Goal: Transaction & Acquisition: Subscribe to service/newsletter

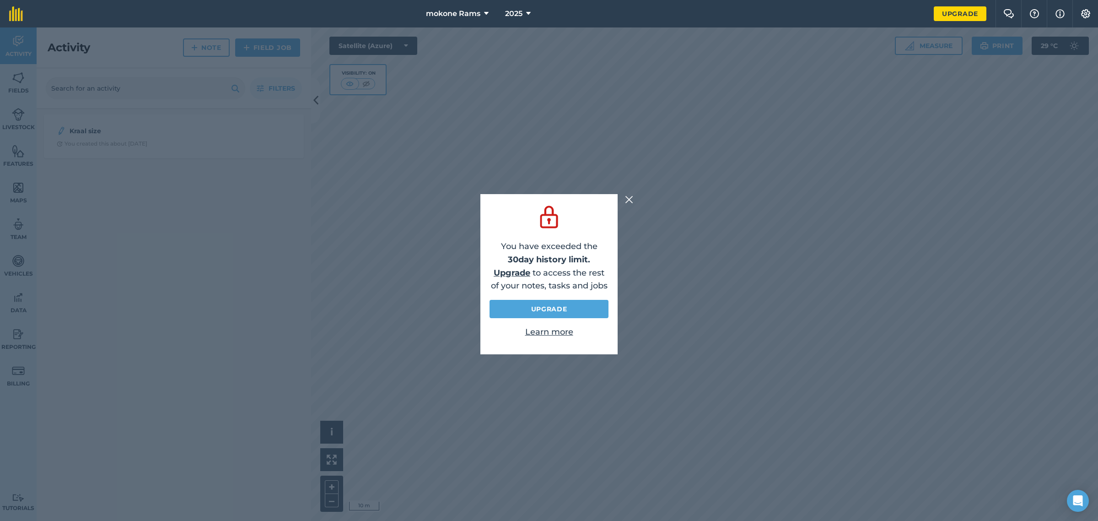
click at [625, 200] on img at bounding box center [629, 199] width 8 height 11
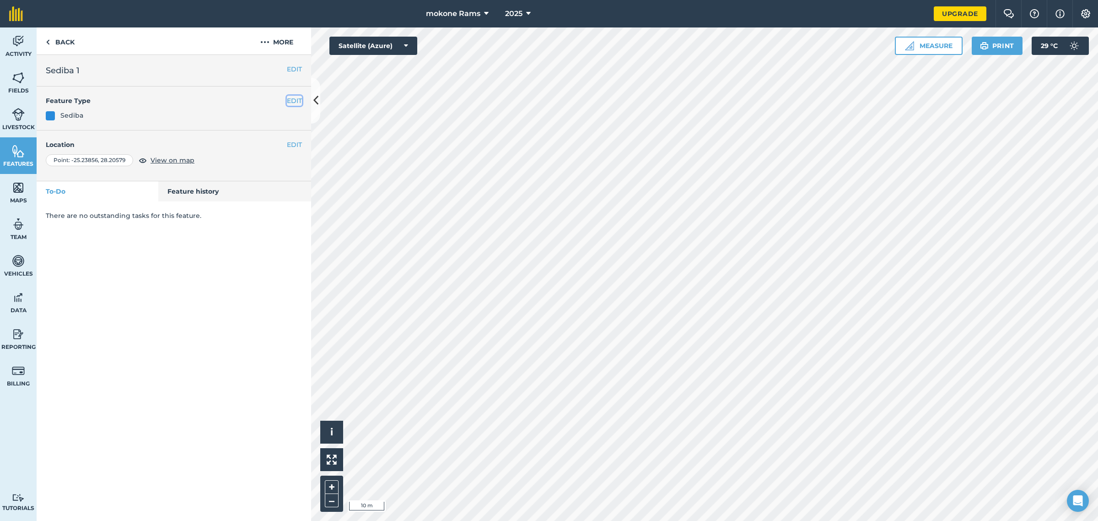
click at [294, 103] on button "EDIT" at bounding box center [294, 101] width 15 height 10
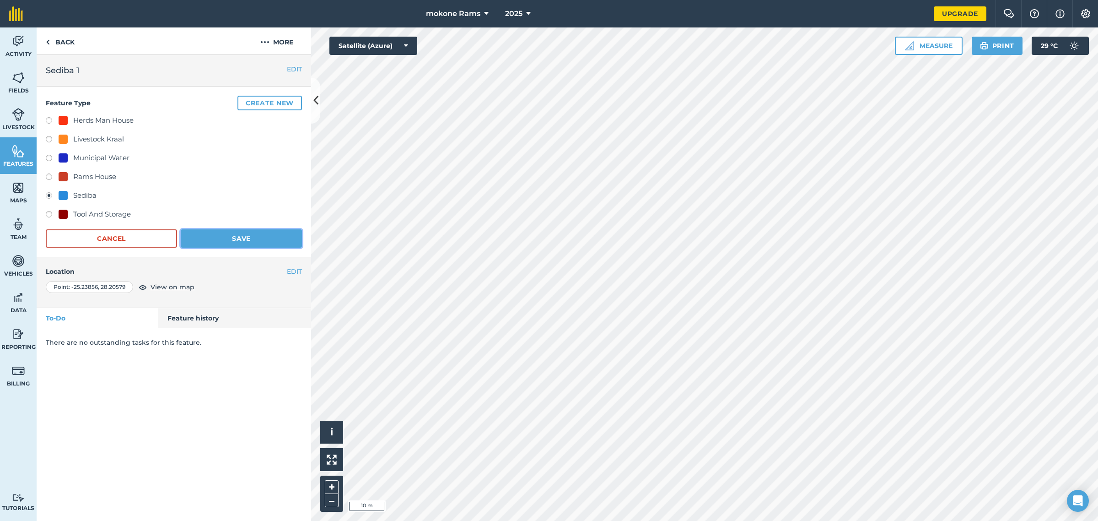
click at [232, 233] on button "Save" at bounding box center [241, 238] width 121 height 18
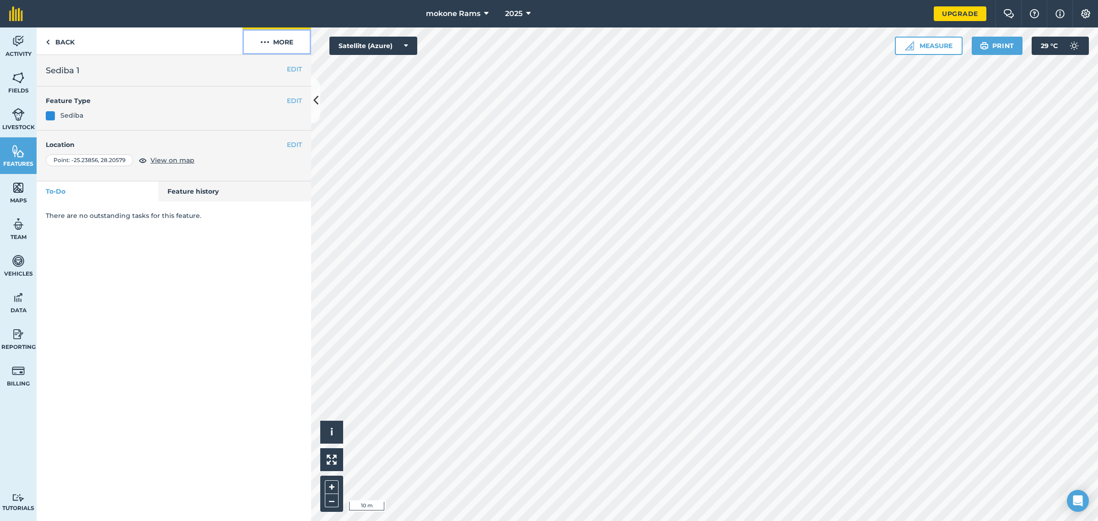
click at [284, 37] on button "More" at bounding box center [276, 40] width 69 height 27
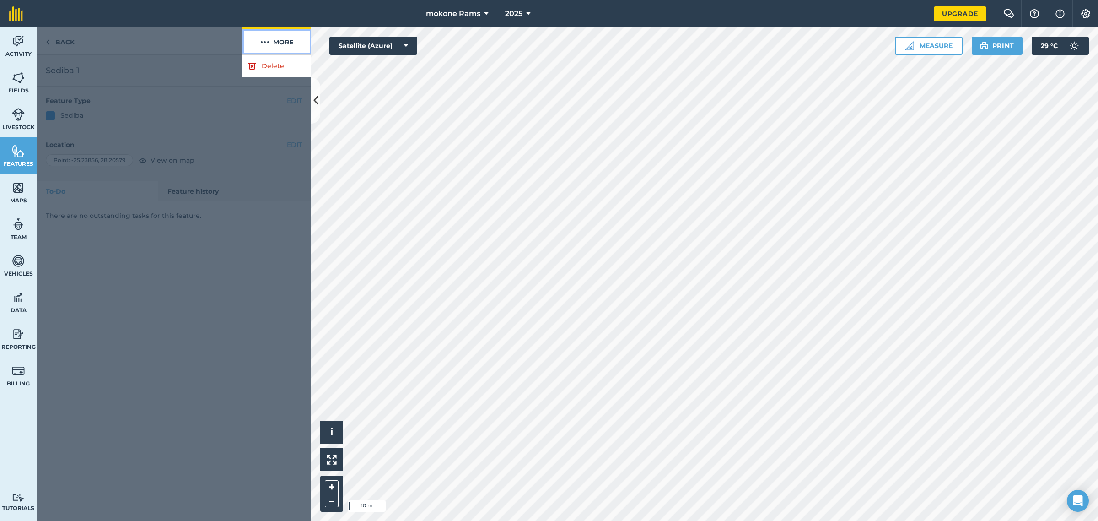
click at [284, 40] on button "More" at bounding box center [276, 40] width 69 height 27
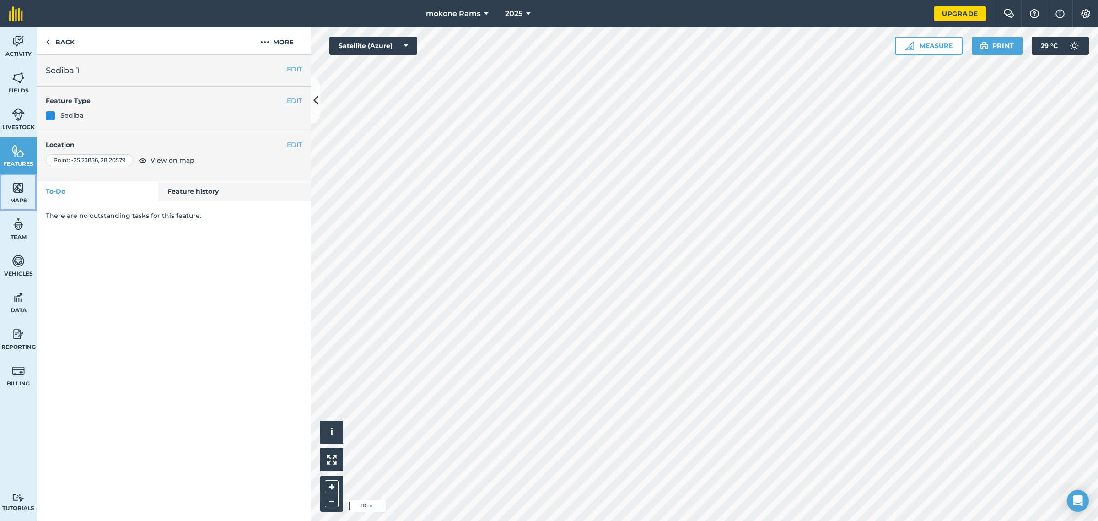
click at [15, 191] on img at bounding box center [18, 188] width 13 height 14
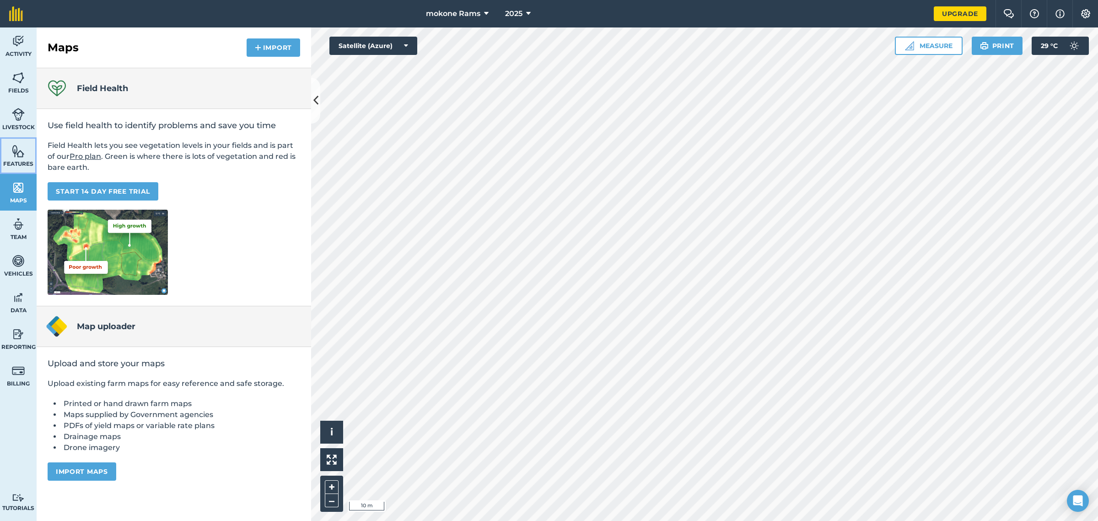
click at [16, 150] on img at bounding box center [18, 151] width 13 height 14
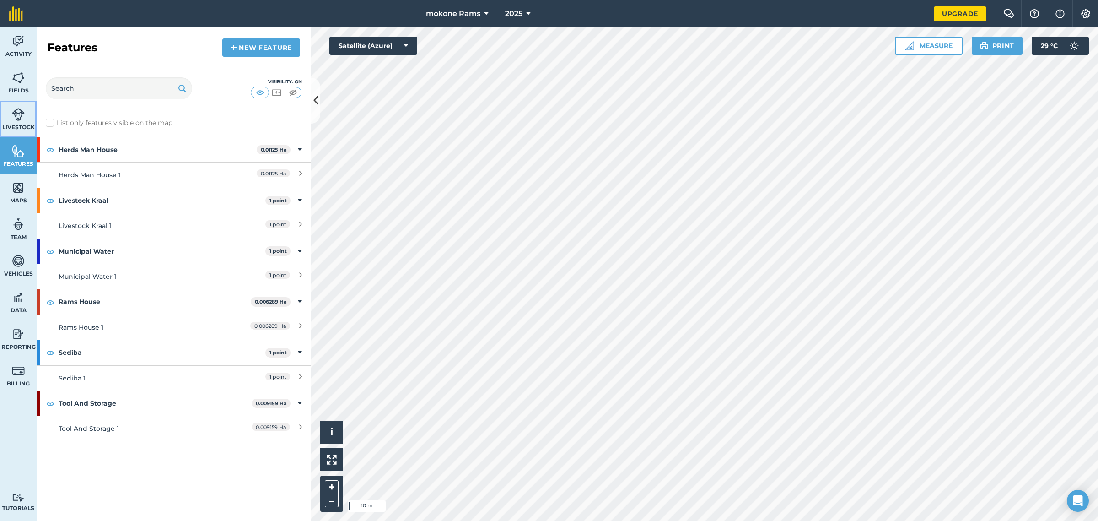
click at [15, 120] on img at bounding box center [18, 114] width 13 height 14
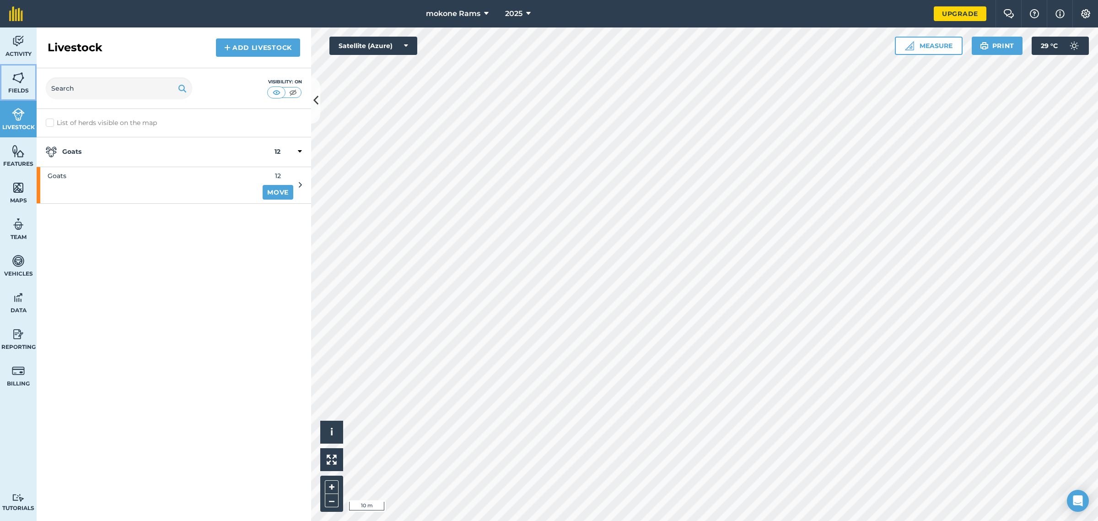
click at [16, 90] on span "Fields" at bounding box center [18, 90] width 37 height 7
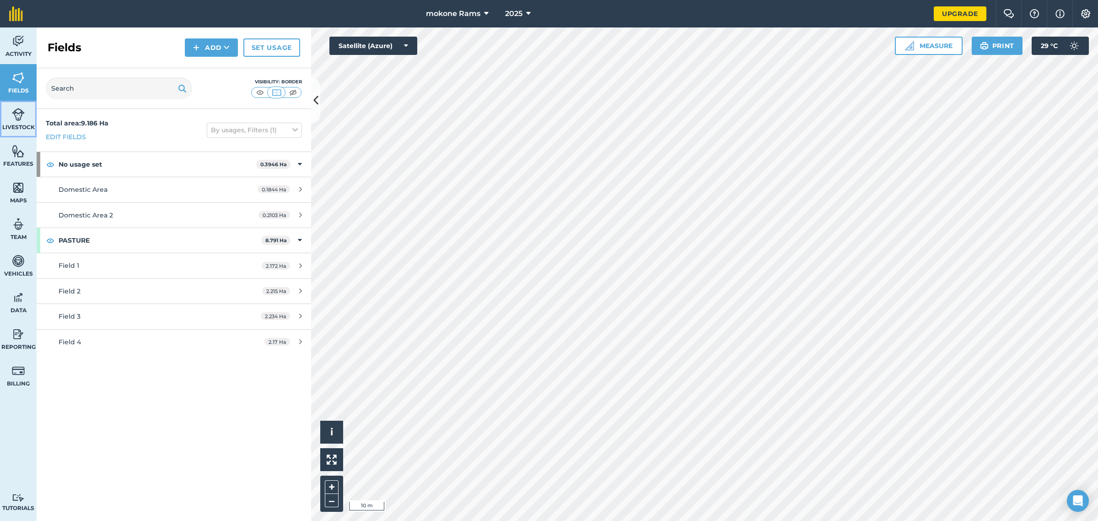
click at [21, 119] on img at bounding box center [18, 114] width 13 height 14
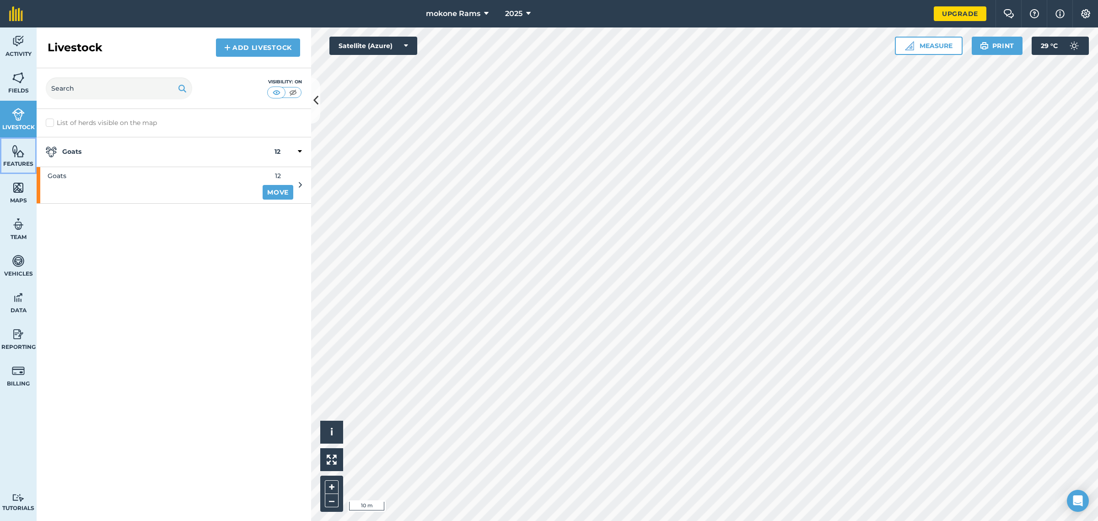
click at [16, 161] on span "Features" at bounding box center [18, 163] width 37 height 7
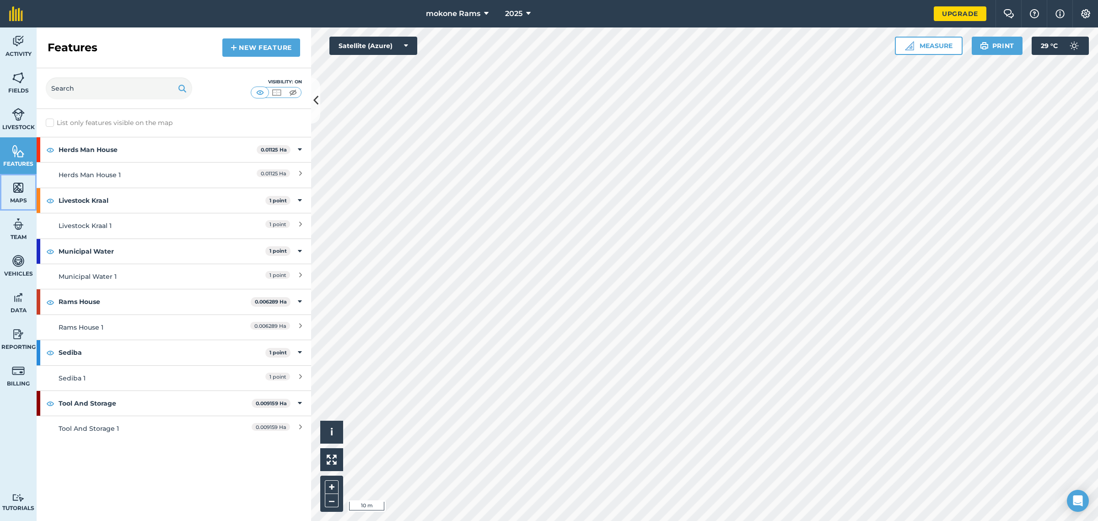
click at [8, 191] on link "Maps" at bounding box center [18, 192] width 37 height 37
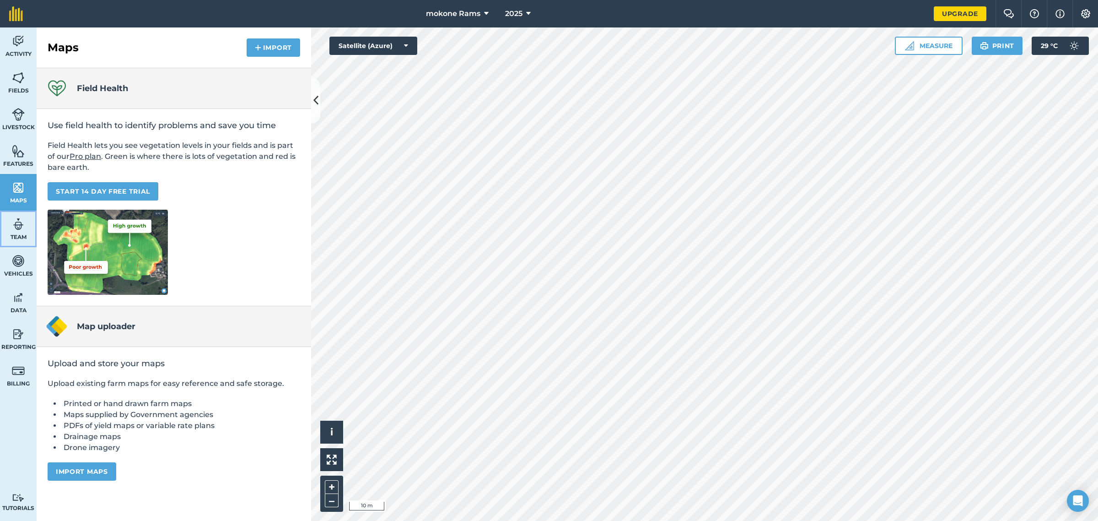
click at [18, 230] on img at bounding box center [18, 224] width 13 height 14
select select "MEMBER"
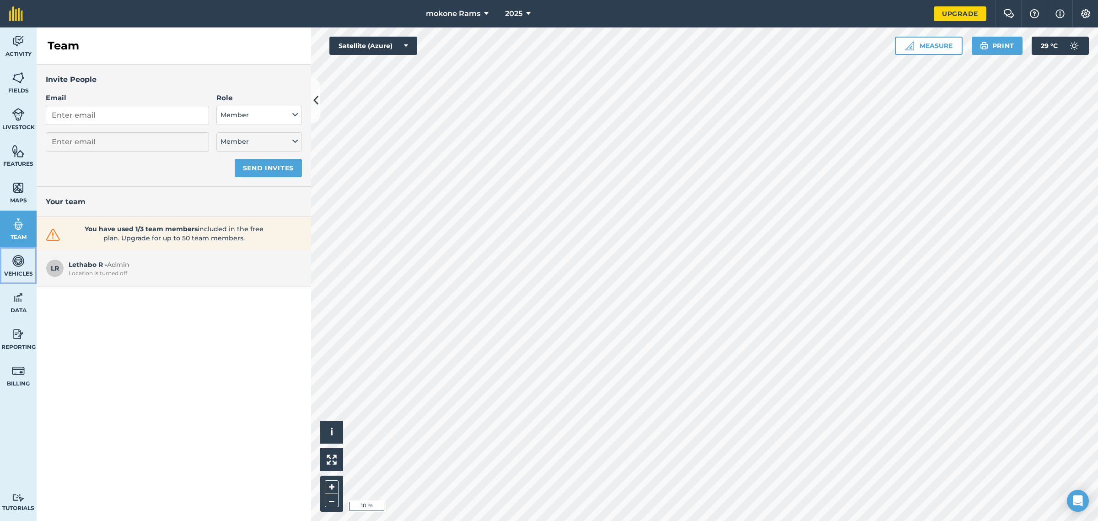
click at [26, 263] on link "Vehicles" at bounding box center [18, 265] width 37 height 37
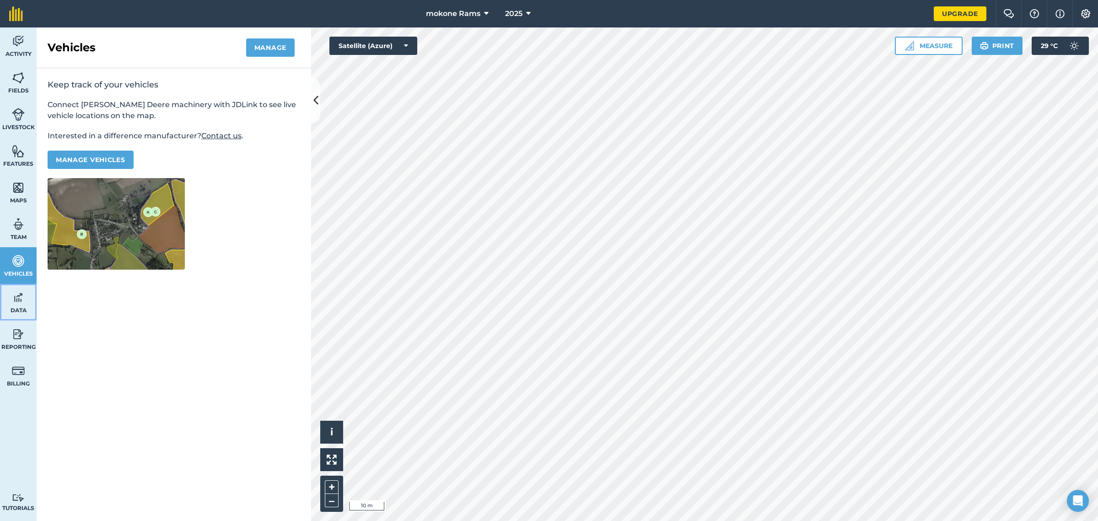
click at [19, 299] on img at bounding box center [18, 297] width 13 height 14
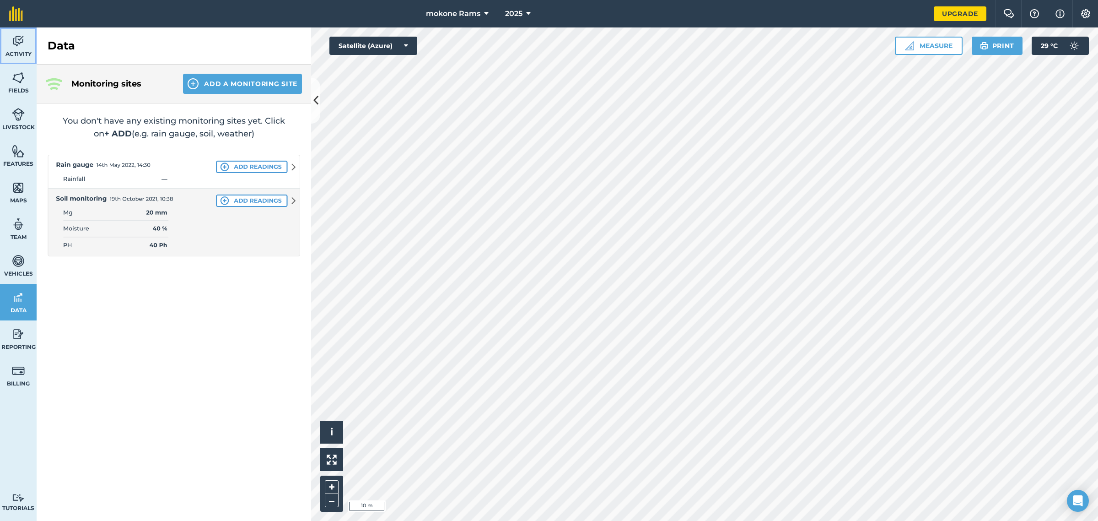
click at [17, 47] on img at bounding box center [18, 41] width 13 height 14
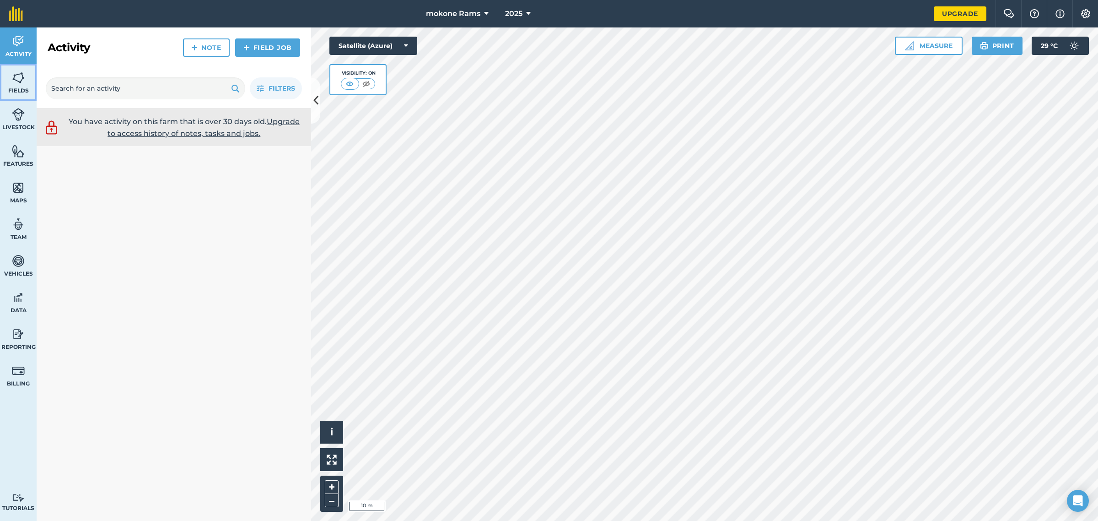
click at [12, 86] on link "Fields" at bounding box center [18, 82] width 37 height 37
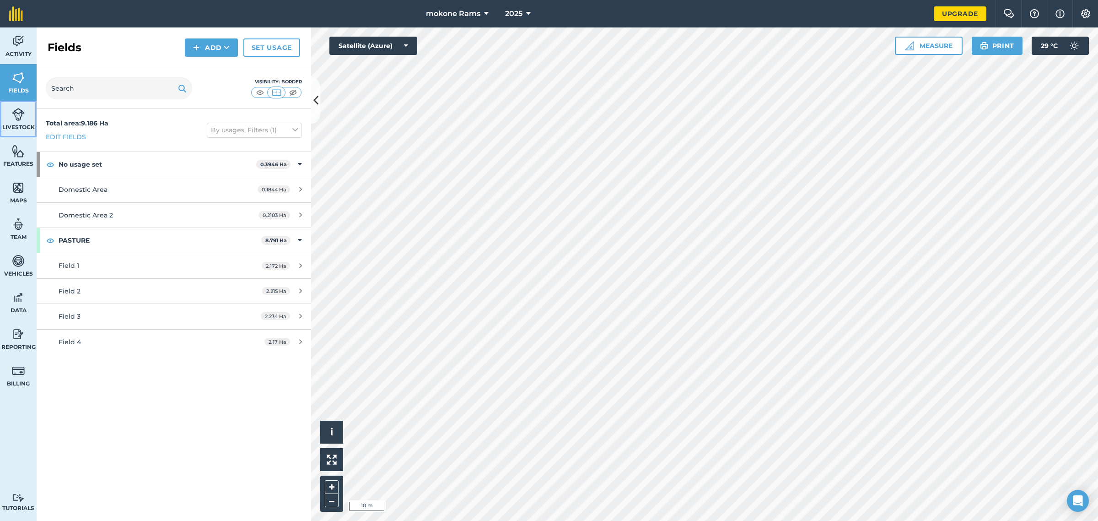
click at [15, 121] on link "Livestock" at bounding box center [18, 119] width 37 height 37
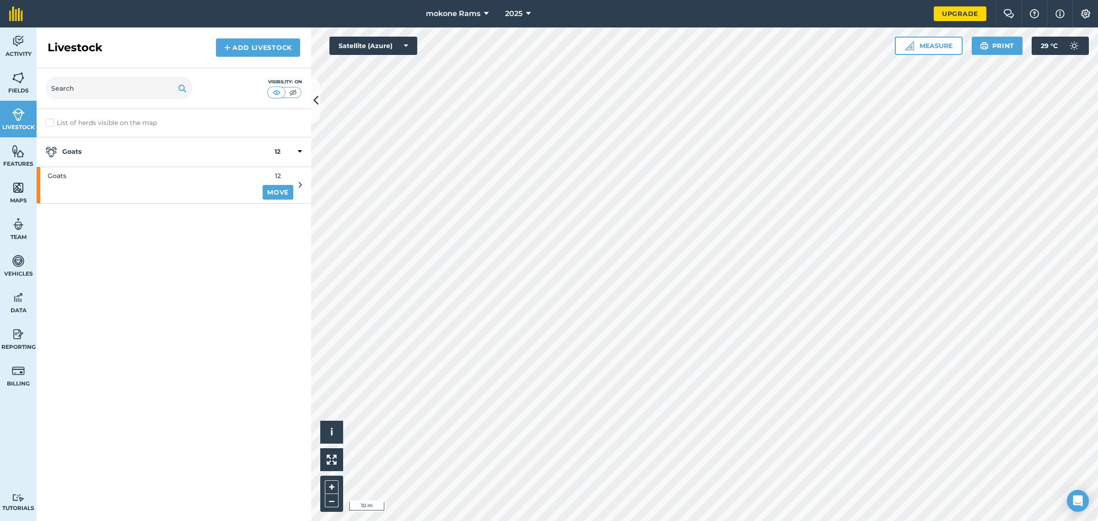
click at [299, 152] on icon at bounding box center [300, 151] width 4 height 8
click at [300, 153] on icon at bounding box center [301, 151] width 2 height 8
click at [21, 151] on img at bounding box center [18, 151] width 13 height 14
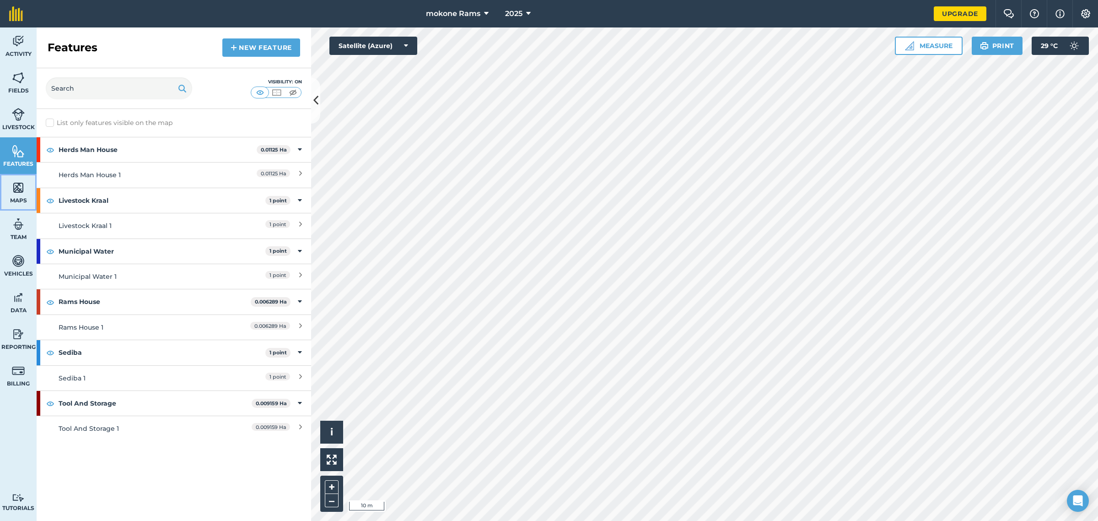
click at [28, 197] on span "Maps" at bounding box center [18, 200] width 37 height 7
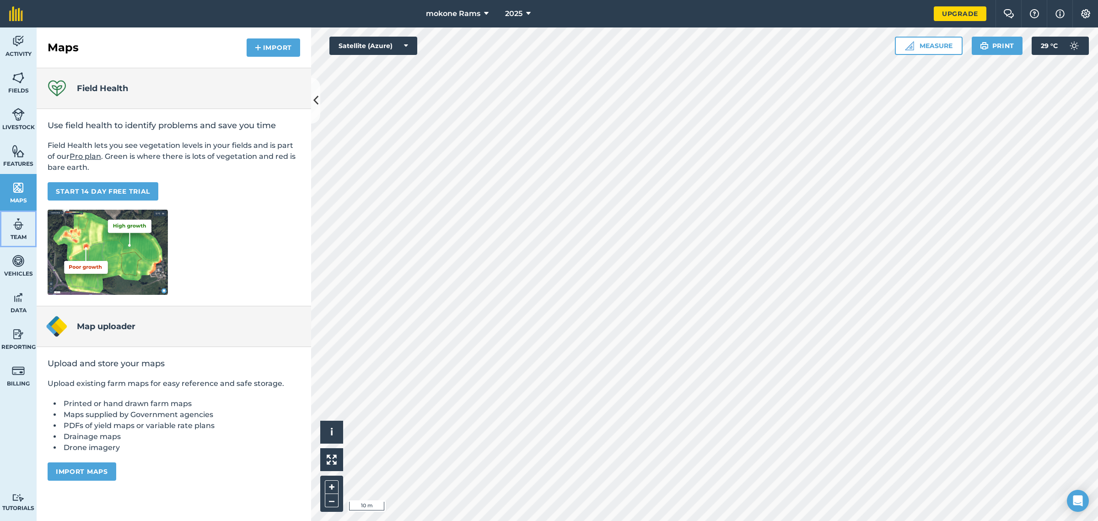
click at [21, 222] on img at bounding box center [18, 224] width 13 height 14
select select "MEMBER"
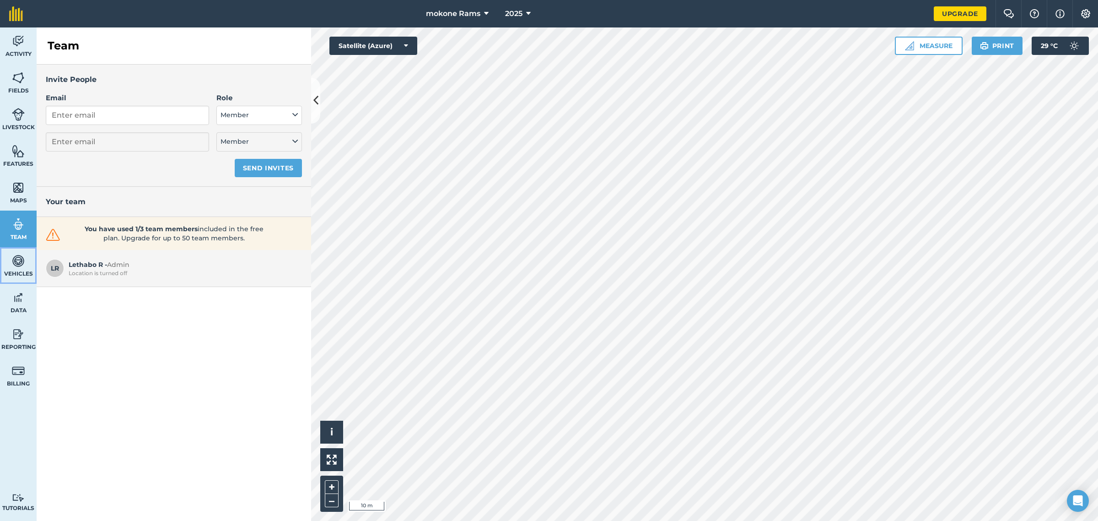
click at [26, 263] on link "Vehicles" at bounding box center [18, 265] width 37 height 37
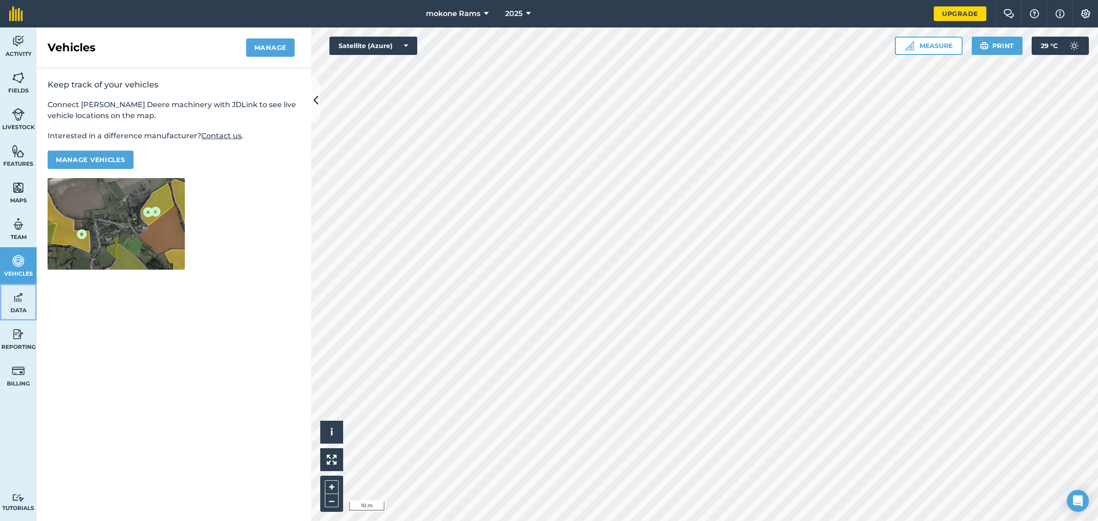
click at [27, 296] on link "Data" at bounding box center [18, 302] width 37 height 37
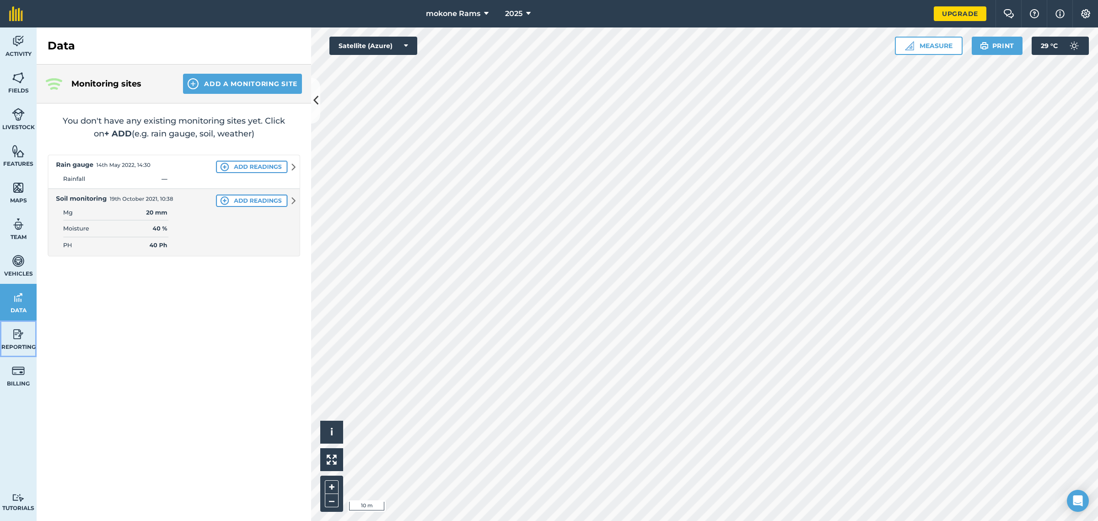
click at [28, 333] on link "Reporting" at bounding box center [18, 338] width 37 height 37
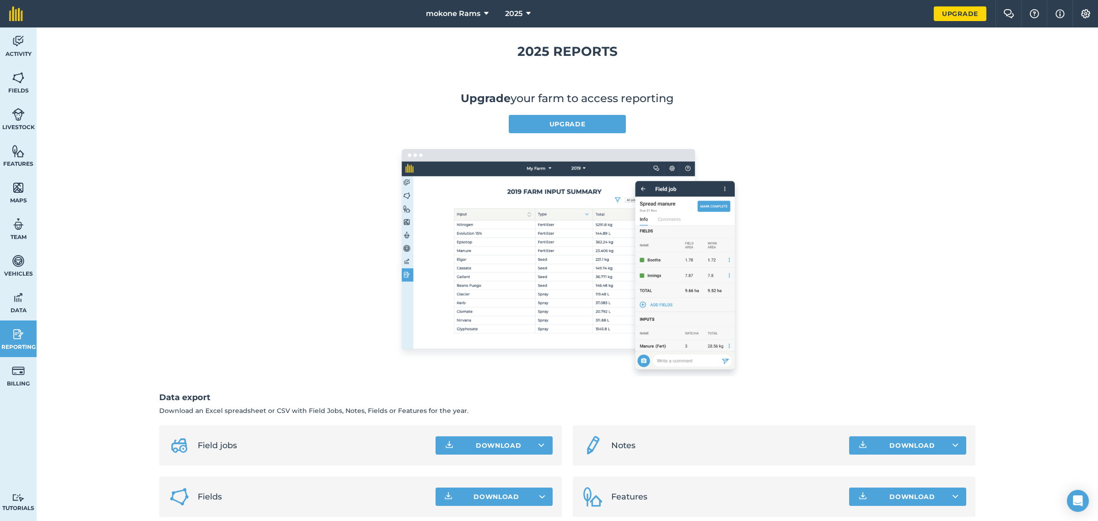
scroll to position [19, 0]
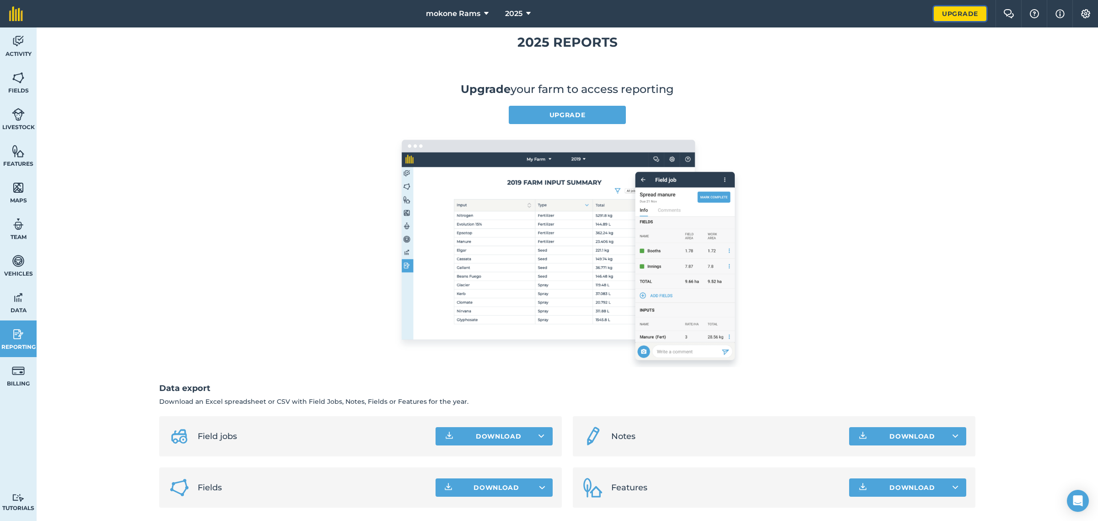
click at [950, 12] on link "Upgrade" at bounding box center [960, 13] width 53 height 15
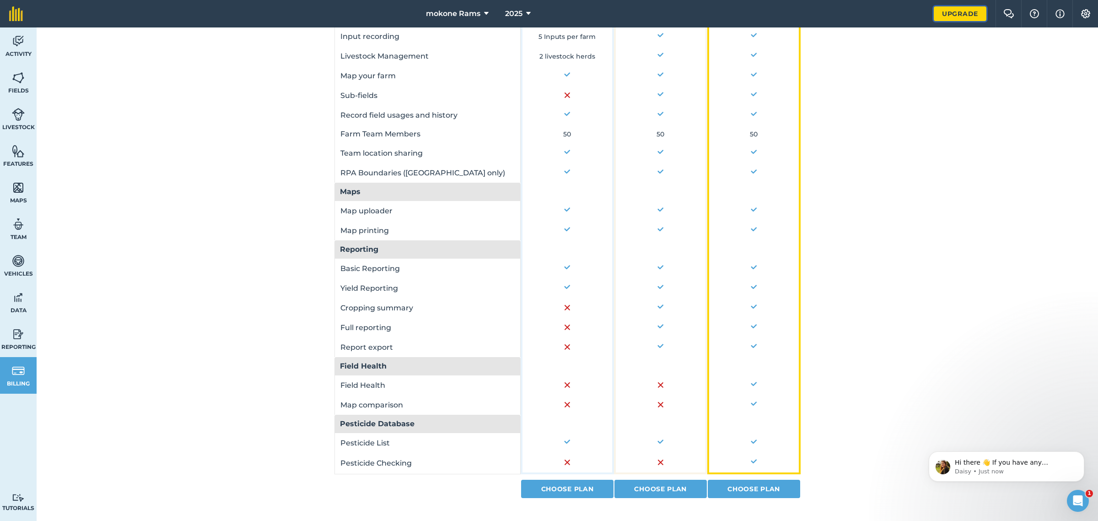
scroll to position [490, 0]
